Goal: Information Seeking & Learning: Learn about a topic

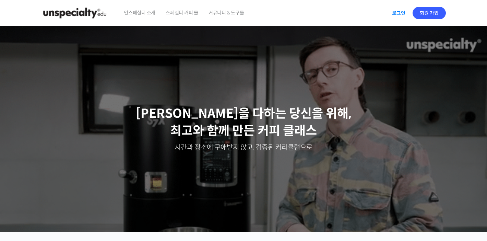
click at [399, 16] on link "로그인" at bounding box center [399, 13] width 22 height 16
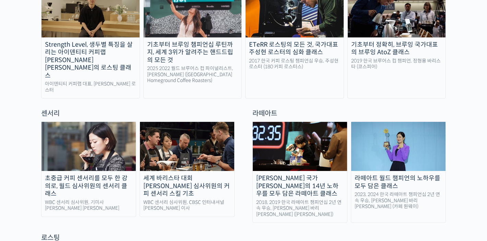
scroll to position [412, 0]
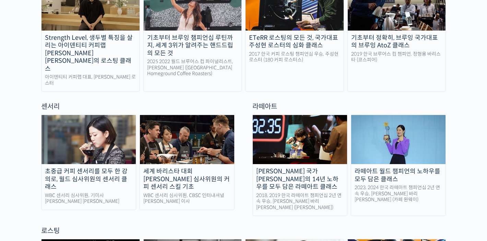
click at [102, 136] on img at bounding box center [89, 139] width 94 height 49
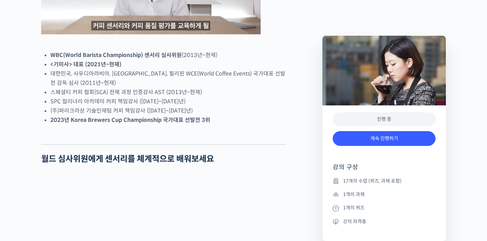
scroll to position [412, 0]
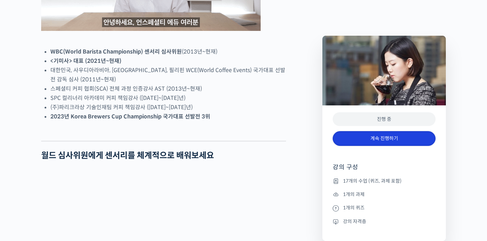
click at [394, 138] on link "계속 진행하기" at bounding box center [384, 138] width 103 height 15
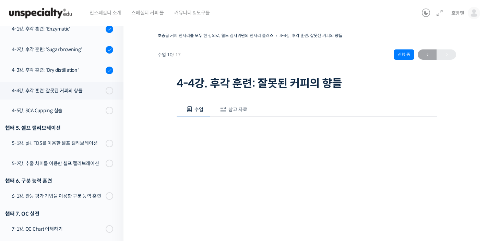
scroll to position [191, 0]
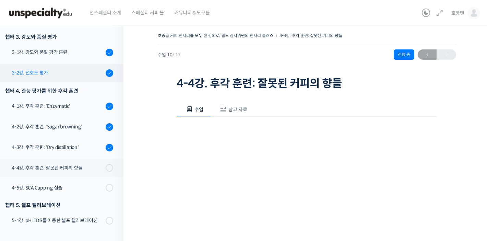
click at [29, 73] on div "3-2강. 선호도 평가" at bounding box center [58, 73] width 92 height 8
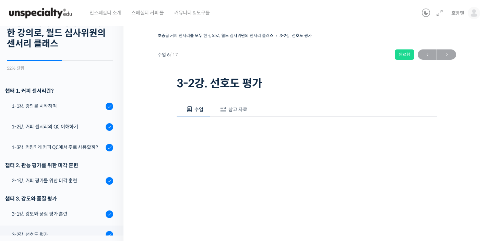
scroll to position [22, 0]
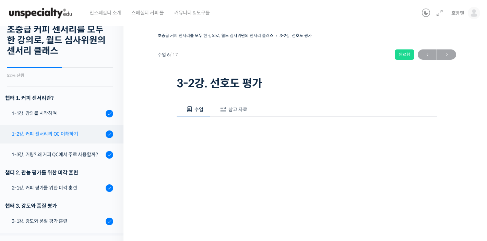
click at [43, 135] on div "1-2강. 커피 센서리의 QC 이해하기" at bounding box center [58, 134] width 92 height 8
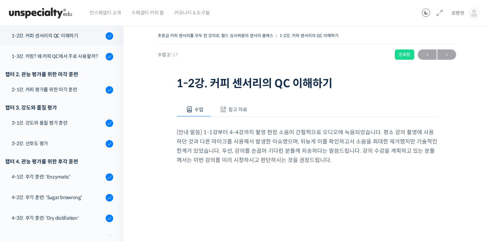
scroll to position [120, 0]
click at [198, 108] on span "수업" at bounding box center [199, 109] width 9 height 6
click at [188, 109] on span at bounding box center [189, 109] width 7 height 7
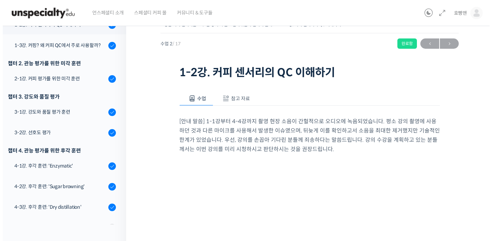
scroll to position [0, 0]
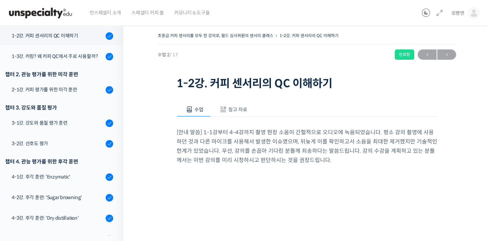
click at [199, 112] on span "수업" at bounding box center [199, 109] width 9 height 6
click at [198, 111] on span "수업" at bounding box center [199, 109] width 9 height 6
click at [238, 109] on span "참고 자료" at bounding box center [238, 109] width 19 height 6
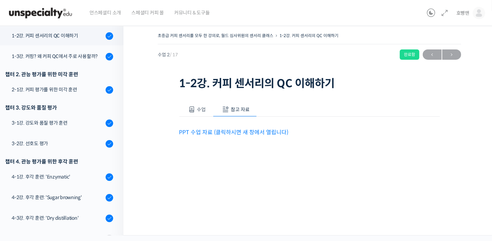
click at [199, 132] on link "PPT 수업 자료 (클릭하시면 새 창에서 열립니다)" at bounding box center [233, 132] width 109 height 7
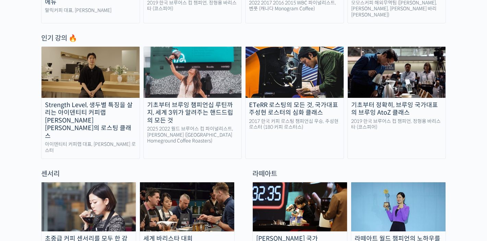
scroll to position [412, 0]
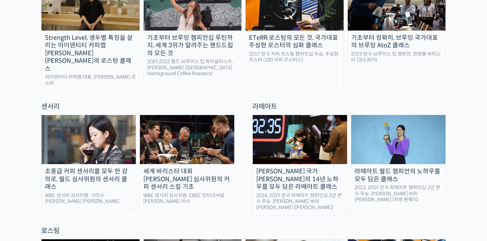
click at [89, 127] on img at bounding box center [89, 139] width 94 height 49
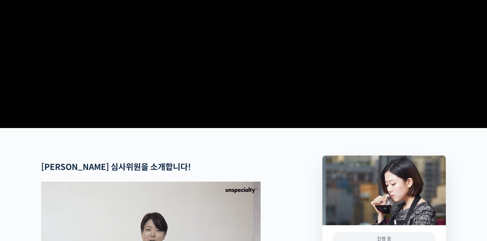
scroll to position [309, 0]
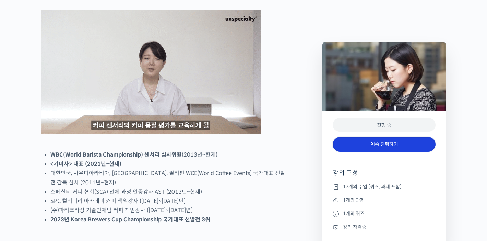
click at [387, 147] on link "계속 진행하기" at bounding box center [384, 144] width 103 height 15
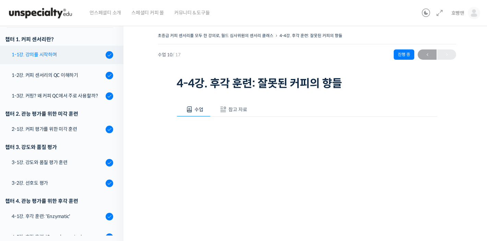
scroll to position [83, 0]
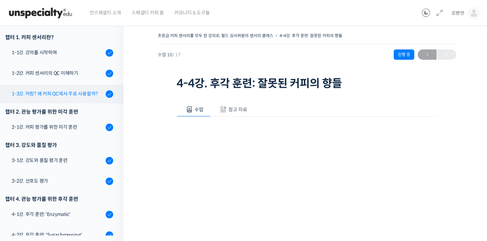
click at [65, 87] on link "1-3강. 커핑? 왜 커피 QC에서 주로 사용할까?" at bounding box center [60, 94] width 127 height 19
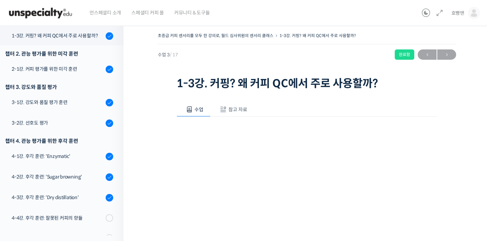
click at [236, 109] on span "참고 자료" at bounding box center [238, 109] width 19 height 6
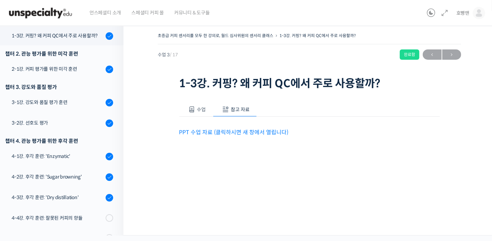
click at [197, 131] on link "PPT 수업 자료 (클릭하시면 새 창에서 열립니다)" at bounding box center [233, 132] width 109 height 7
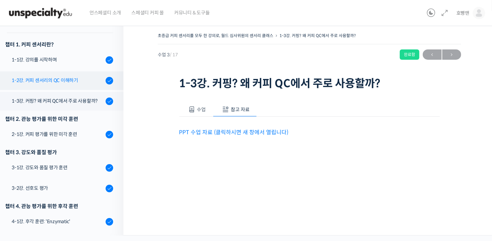
scroll to position [106, 0]
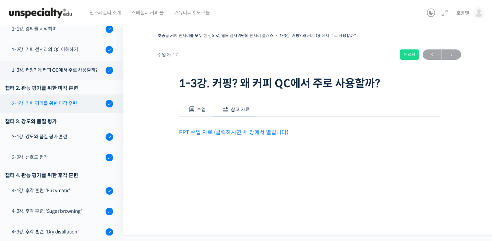
click at [46, 102] on div "2-1강. 커피 평가를 위한 미각 훈련" at bounding box center [58, 104] width 92 height 8
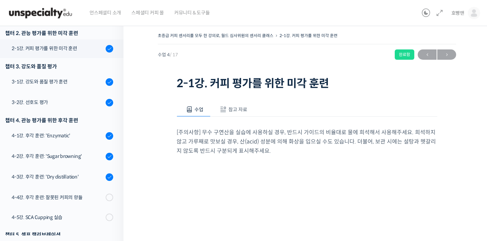
click at [236, 109] on span "참고 자료" at bounding box center [238, 109] width 19 height 6
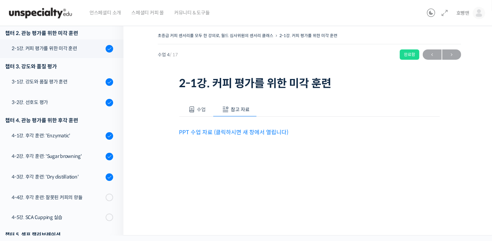
click at [194, 132] on link "PPT 수업 자료 (클릭하시면 새 창에서 열립니다)" at bounding box center [233, 132] width 109 height 7
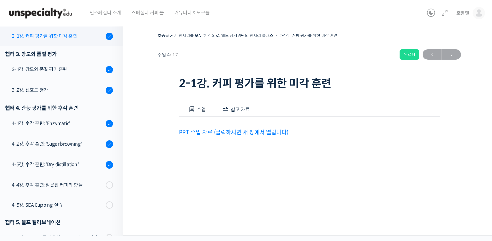
scroll to position [196, 0]
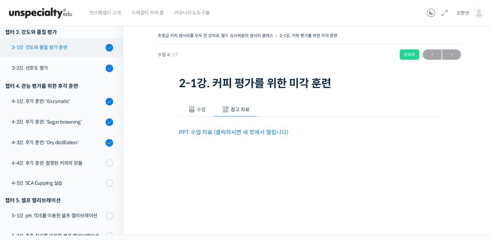
click at [46, 47] on div "3-1강. 강도와 품질 평가 훈련" at bounding box center [58, 48] width 92 height 8
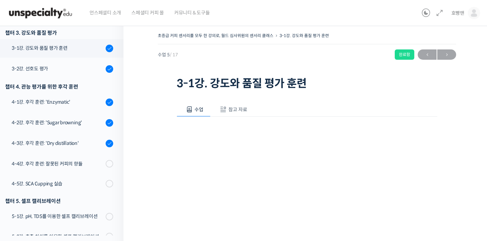
click at [199, 107] on span "수업" at bounding box center [199, 109] width 9 height 6
click at [236, 110] on span "참고 자료" at bounding box center [238, 109] width 19 height 6
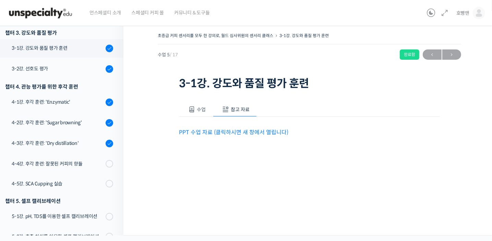
click at [197, 131] on link "PPT 수업 자료 (클릭하시면 새 창에서 열립니다)" at bounding box center [233, 132] width 109 height 7
click at [42, 67] on div "3-2강. 선호도 평가" at bounding box center [58, 69] width 92 height 8
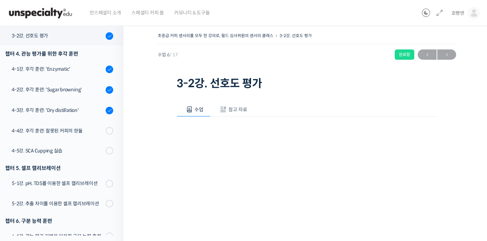
click at [238, 105] on button "참고 자료" at bounding box center [233, 109] width 44 height 14
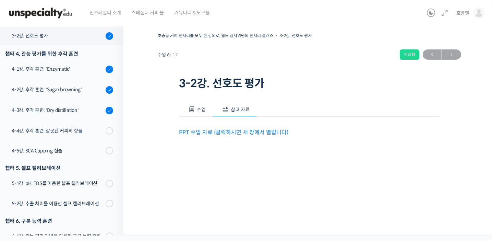
click at [195, 132] on link "PPT 수업 자료 (클릭하시면 새 창에서 열립니다)" at bounding box center [233, 132] width 109 height 7
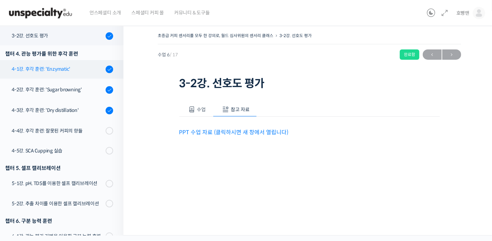
click at [40, 68] on div "4-1강. 후각 훈련: 'Enzymatic'" at bounding box center [58, 69] width 92 height 8
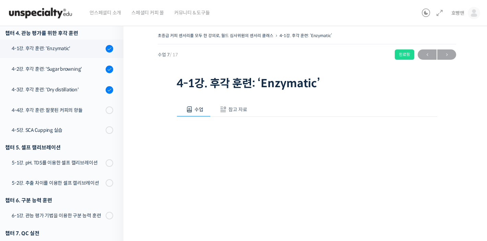
click at [237, 106] on span "참고 자료" at bounding box center [238, 109] width 19 height 6
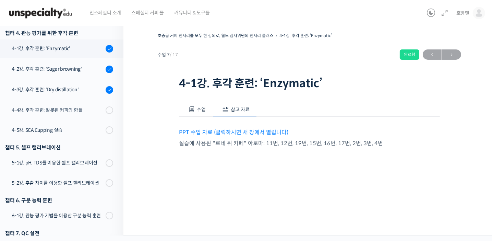
click at [201, 129] on link "PPT 수업 자료 (클릭하시면 새 창에서 열립니다)" at bounding box center [233, 132] width 109 height 7
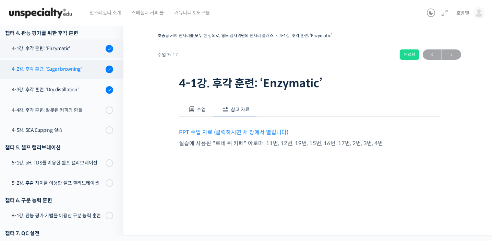
click at [54, 68] on div "4-2강. 후각 훈련: 'Sugar browning'" at bounding box center [58, 69] width 92 height 8
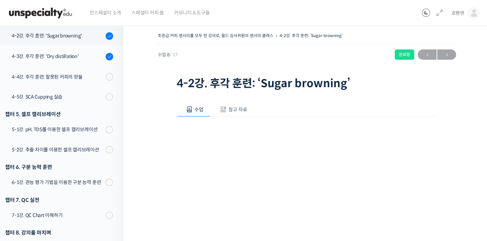
click at [231, 107] on span "참고 자료" at bounding box center [238, 109] width 19 height 6
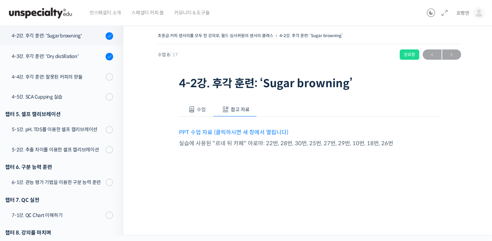
click at [202, 131] on link "PPT 수업 자료 (클릭하시면 새 창에서 열립니다)" at bounding box center [233, 132] width 109 height 7
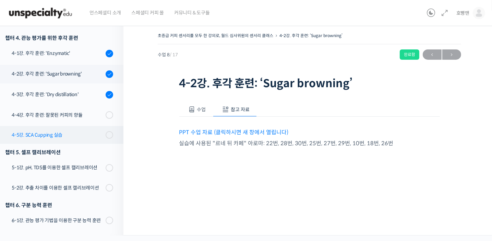
scroll to position [213, 0]
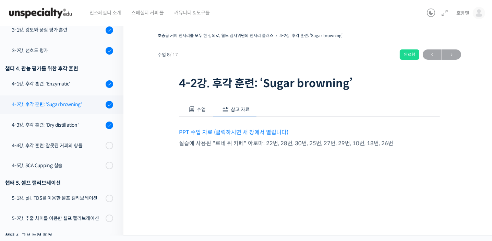
click at [33, 105] on div "4-2강. 후각 훈련: 'Sugar browning'" at bounding box center [58, 105] width 92 height 8
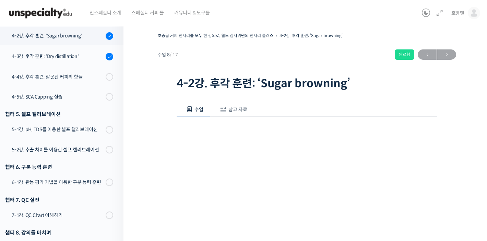
click at [237, 108] on span "참고 자료" at bounding box center [238, 109] width 19 height 6
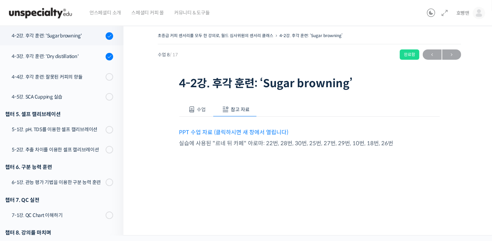
click at [194, 131] on link "PPT 수업 자료 (클릭하시면 새 창에서 열립니다)" at bounding box center [233, 132] width 109 height 7
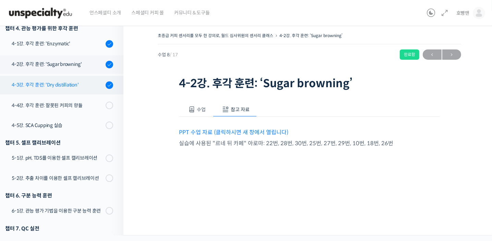
scroll to position [247, 0]
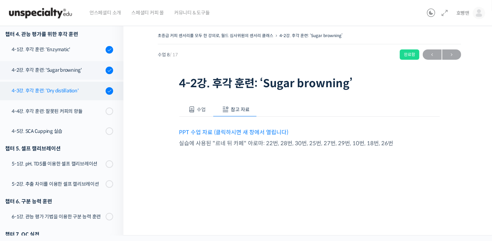
click at [34, 87] on div "4-3강. 후각 훈련: 'Dry distillation'" at bounding box center [58, 91] width 92 height 8
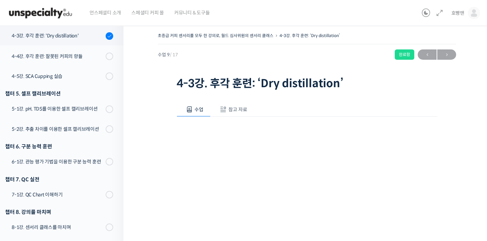
click at [235, 111] on span "참고 자료" at bounding box center [238, 109] width 19 height 6
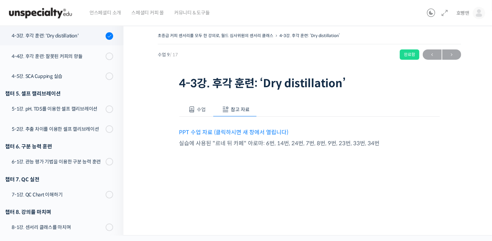
click at [198, 132] on link "PPT 수업 자료 (클릭하시면 새 창에서 열립니다)" at bounding box center [233, 132] width 109 height 7
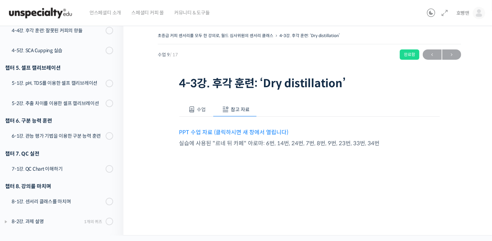
scroll to position [294, 0]
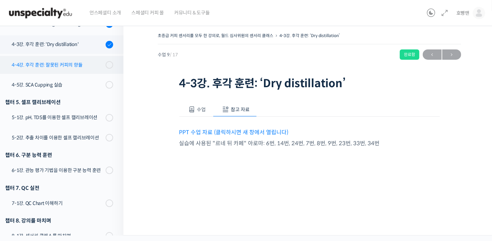
click at [38, 63] on div "4-4강. 후각 훈련: 잘못된 커피의 향들" at bounding box center [58, 65] width 92 height 8
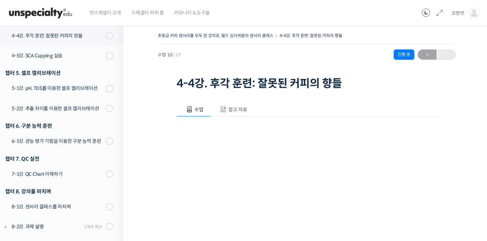
click at [240, 108] on span "참고 자료" at bounding box center [238, 109] width 19 height 6
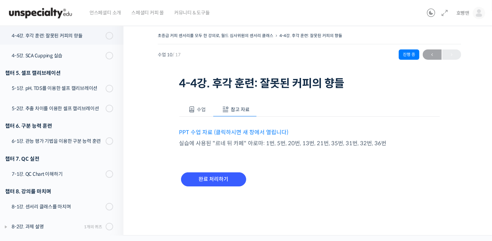
click at [196, 132] on link "PPT 수업 자료 (클릭하시면 새 창에서 열립니다)" at bounding box center [233, 132] width 109 height 7
click at [43, 55] on div "4-5강. SCA Cupping 실습" at bounding box center [58, 56] width 92 height 8
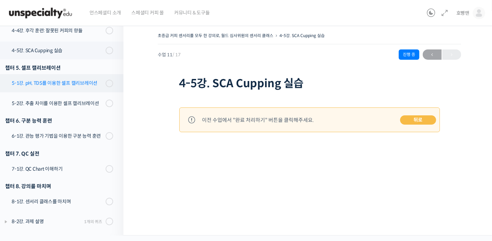
click at [48, 84] on div "5-1강. pH, TDS를 이용한 셀프 캘리브레이션" at bounding box center [58, 83] width 92 height 8
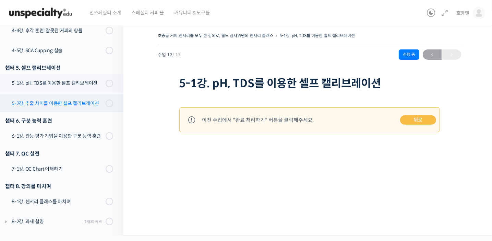
click at [49, 104] on div "5-2강. 추출 차이를 이용한 셀프 캘리브레이션" at bounding box center [58, 104] width 92 height 8
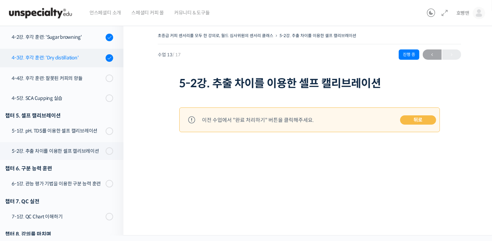
scroll to position [259, 0]
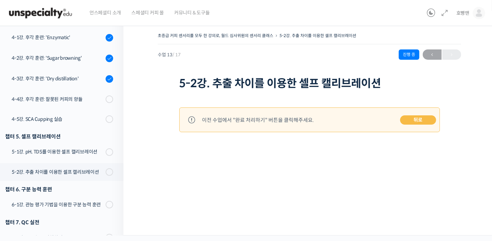
click at [413, 120] on link "뒤로" at bounding box center [418, 120] width 36 height 10
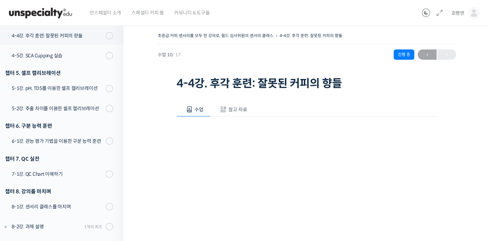
scroll to position [119, 0]
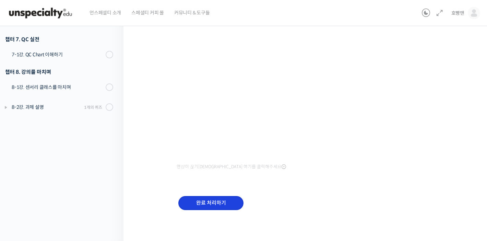
click at [220, 202] on input "완료 처리하기" at bounding box center [210, 203] width 65 height 14
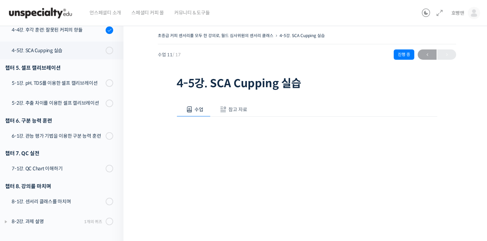
click at [237, 106] on span "참고 자료" at bounding box center [238, 109] width 19 height 6
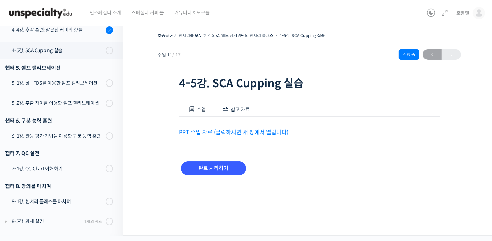
click at [211, 131] on link "PPT 수업 자료 (클릭하시면 새 창에서 열립니다)" at bounding box center [233, 132] width 109 height 7
click at [218, 165] on input "완료 처리하기" at bounding box center [213, 168] width 65 height 14
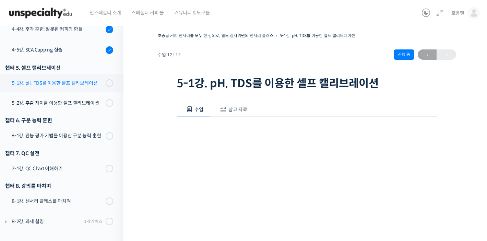
click at [56, 83] on div "5-1강. pH, TDS를 이용한 셀프 캘리브레이션" at bounding box center [58, 83] width 92 height 8
click at [238, 107] on span "참고 자료" at bounding box center [238, 109] width 19 height 6
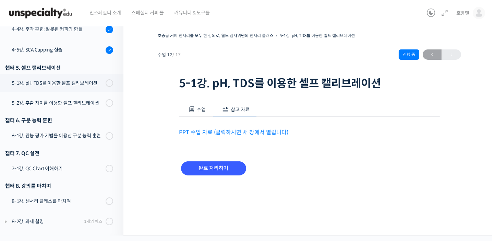
click at [199, 132] on link "PPT 수업 자료 (클릭하시면 새 창에서 열립니다)" at bounding box center [233, 132] width 109 height 7
click at [211, 168] on input "완료 처리하기" at bounding box center [213, 168] width 65 height 14
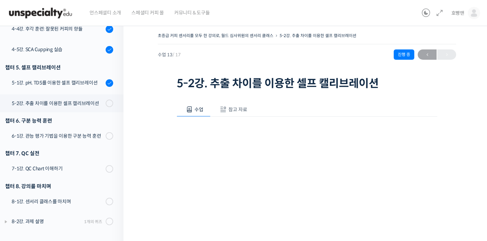
click at [234, 108] on span "참고 자료" at bounding box center [238, 109] width 19 height 6
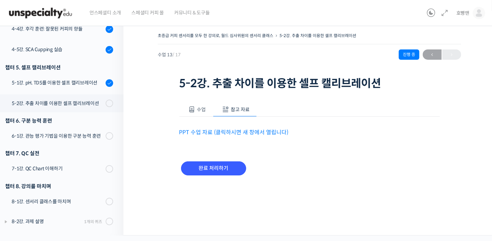
click at [192, 131] on link "PPT 수업 자료 (클릭하시면 새 창에서 열립니다)" at bounding box center [233, 132] width 109 height 7
click at [219, 168] on input "완료 처리하기" at bounding box center [213, 168] width 65 height 14
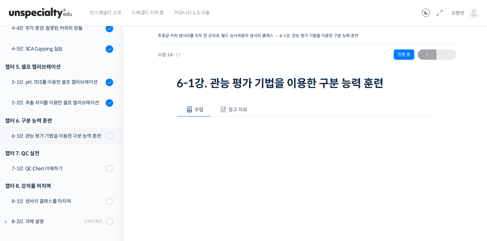
click at [237, 108] on span "참고 자료" at bounding box center [238, 109] width 19 height 6
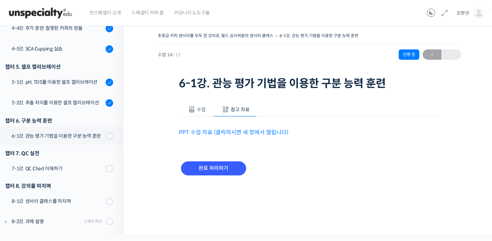
click at [196, 130] on link "PPT 수업 자료 (클릭하시면 새 창에서 열립니다)" at bounding box center [233, 132] width 109 height 7
click at [225, 168] on input "완료 처리하기" at bounding box center [213, 168] width 65 height 14
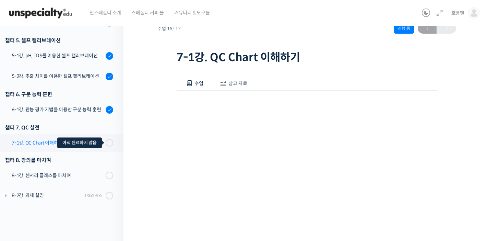
scroll to position [34, 0]
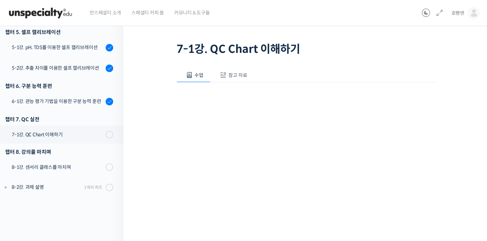
click at [241, 72] on span "참고 자료" at bounding box center [238, 75] width 19 height 6
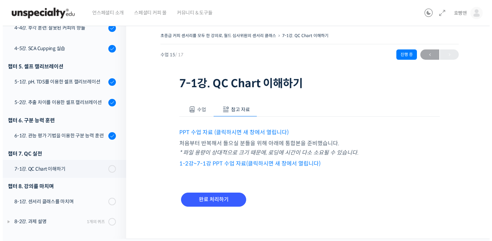
scroll to position [0, 0]
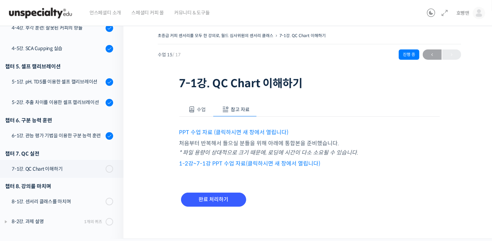
click at [199, 130] on link "PPT 수업 자료 (클릭하시면 새 창에서 열립니다)" at bounding box center [233, 132] width 109 height 7
click at [201, 164] on link "1-2강~7-1강 PPT 수업 자료(클릭하시면 새 창에서 열립니다)" at bounding box center [249, 163] width 141 height 7
click at [223, 201] on input "완료 처리하기" at bounding box center [213, 199] width 65 height 14
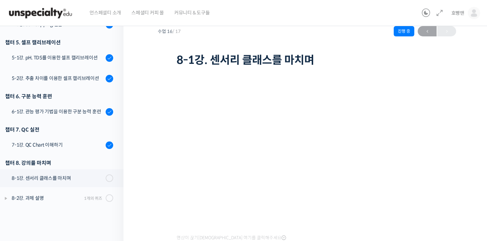
scroll to position [34, 0]
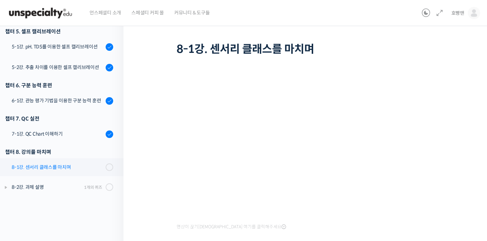
click at [39, 166] on div "8-1강. 센서리 클래스를 마치며" at bounding box center [58, 167] width 92 height 8
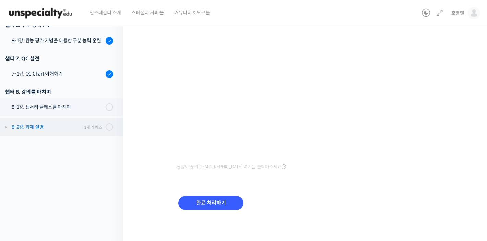
click at [35, 126] on div "8-2강. 과제 설명" at bounding box center [47, 127] width 70 height 8
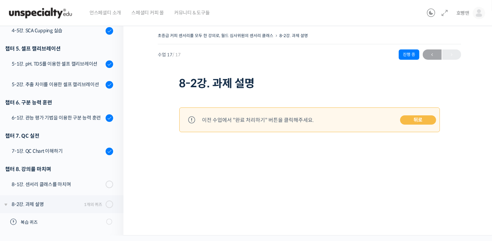
click at [424, 117] on link "뒤로" at bounding box center [418, 120] width 36 height 10
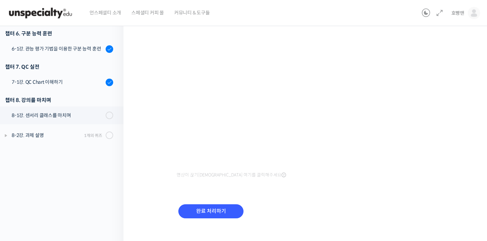
scroll to position [94, 0]
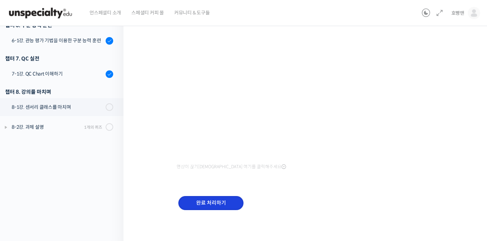
click at [213, 202] on input "완료 처리하기" at bounding box center [210, 203] width 65 height 14
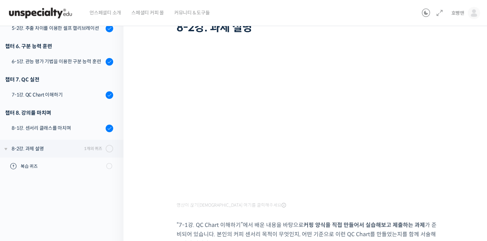
scroll to position [54, 0]
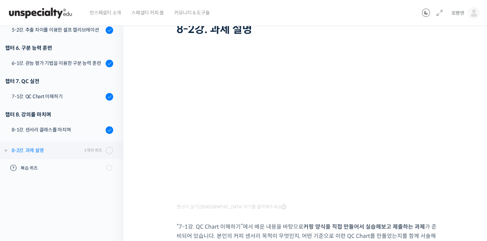
click at [41, 151] on div "8-2강. 과제 설명" at bounding box center [47, 151] width 70 height 8
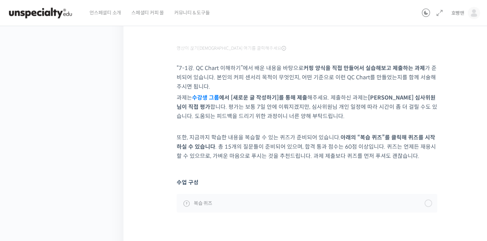
scroll to position [226, 0]
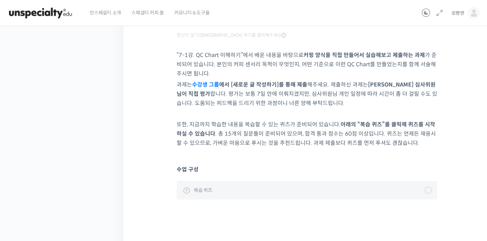
click at [207, 189] on span "복습 퀴즈" at bounding box center [203, 190] width 19 height 8
